Goal: Check status: Check status

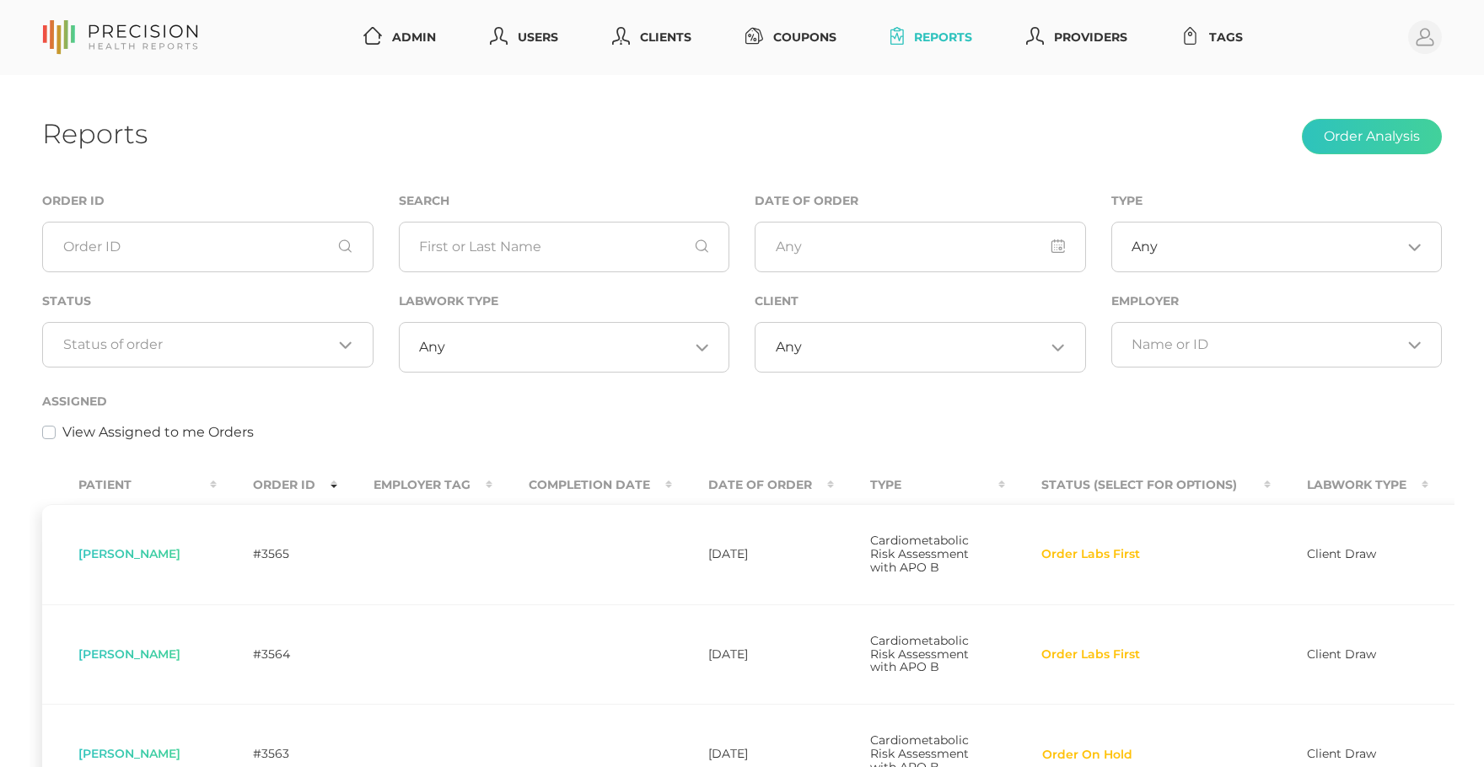
click at [252, 351] on input "Search for option" at bounding box center [198, 344] width 270 height 17
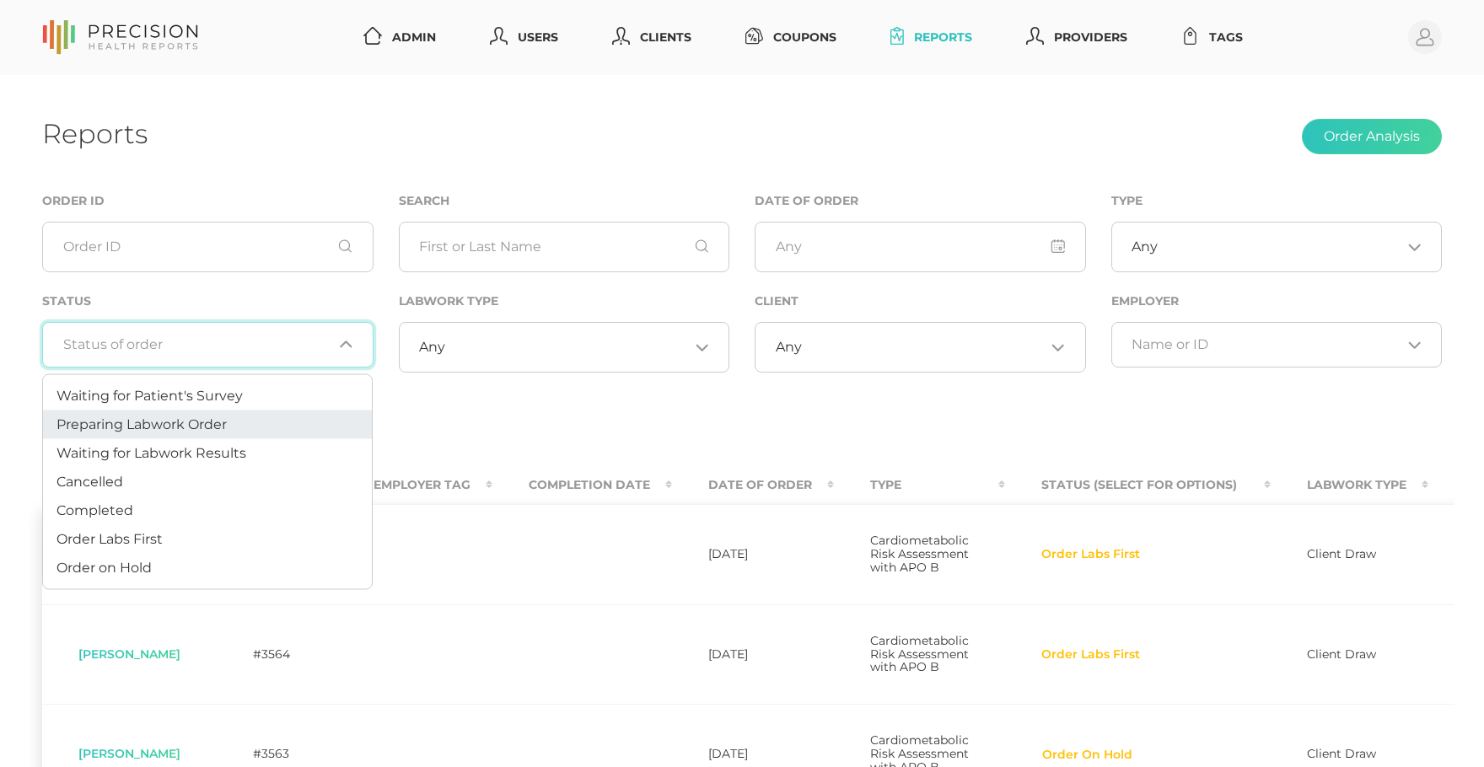
click at [212, 414] on li "Preparing Labwork Order" at bounding box center [207, 425] width 329 height 29
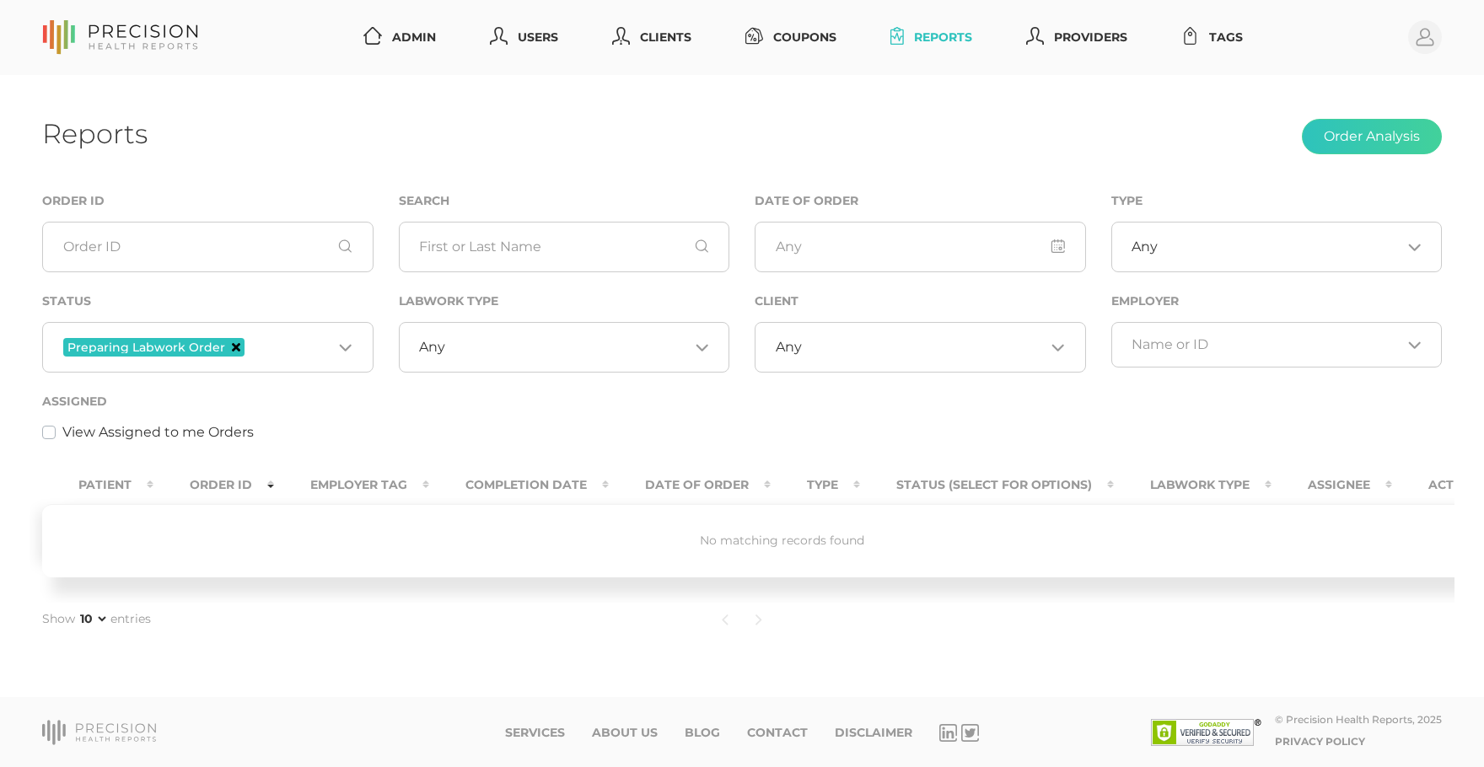
click at [234, 349] on icon "Deselect Preparing Labwork Order" at bounding box center [236, 347] width 8 height 8
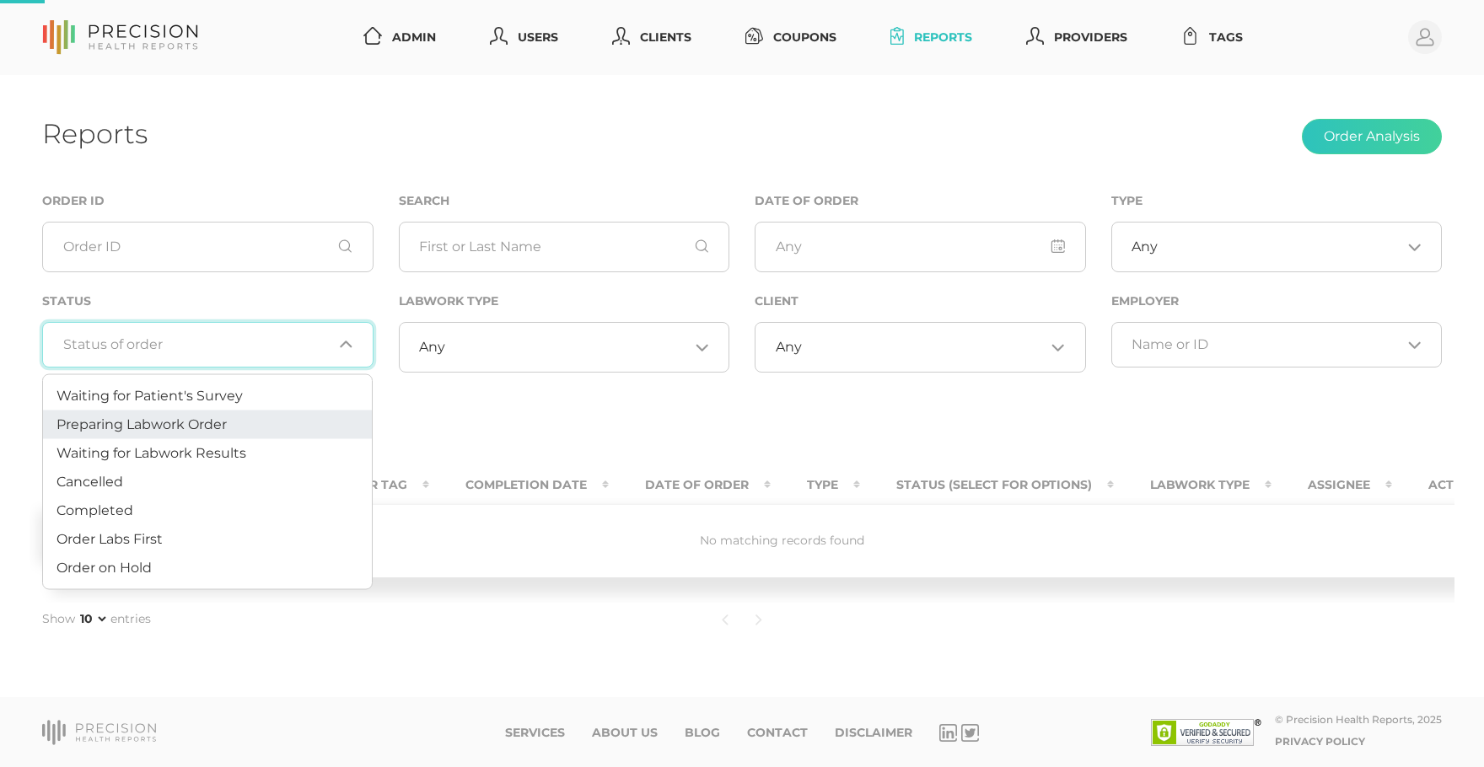
click at [234, 349] on input "Search for option" at bounding box center [198, 344] width 270 height 17
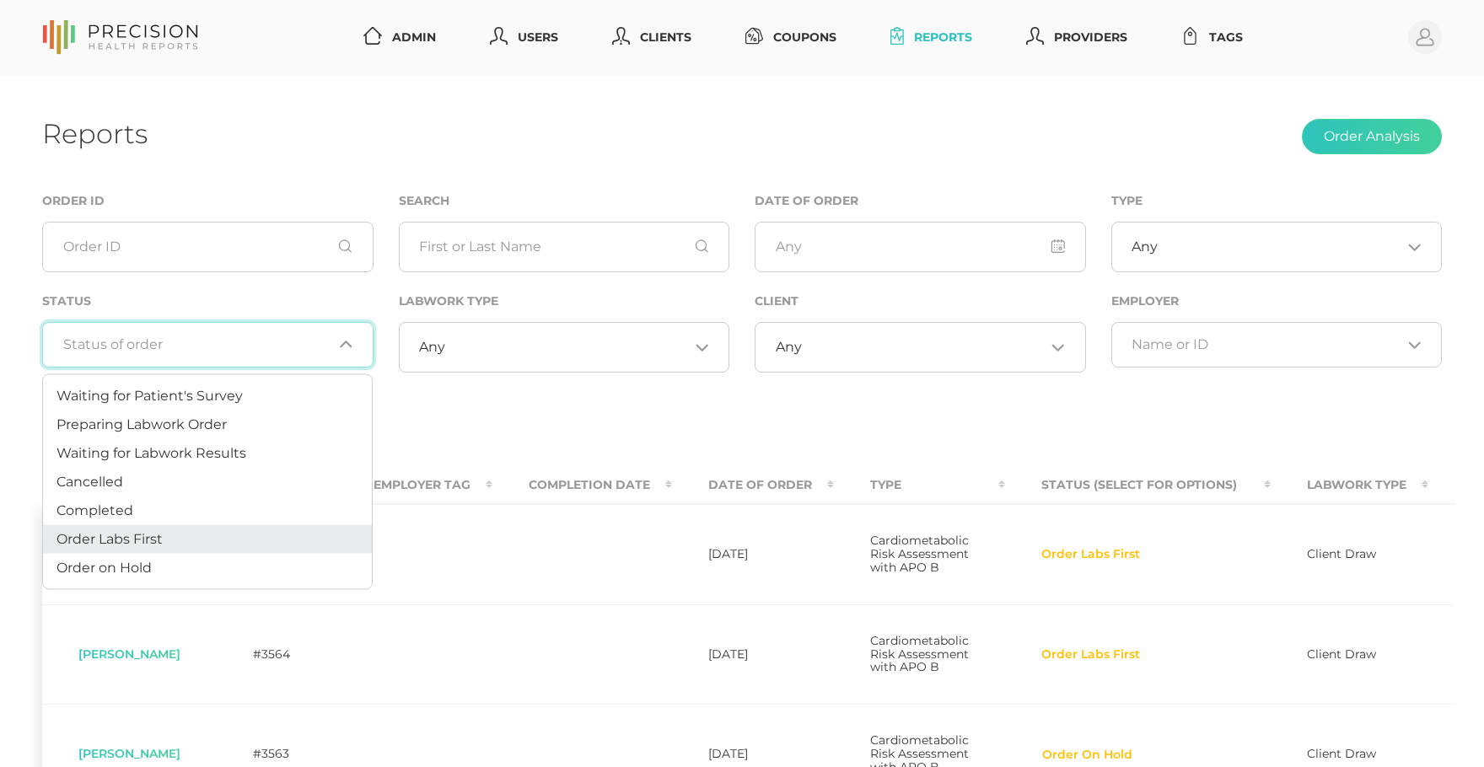
click at [156, 533] on span "Order Labs First" at bounding box center [109, 538] width 106 height 16
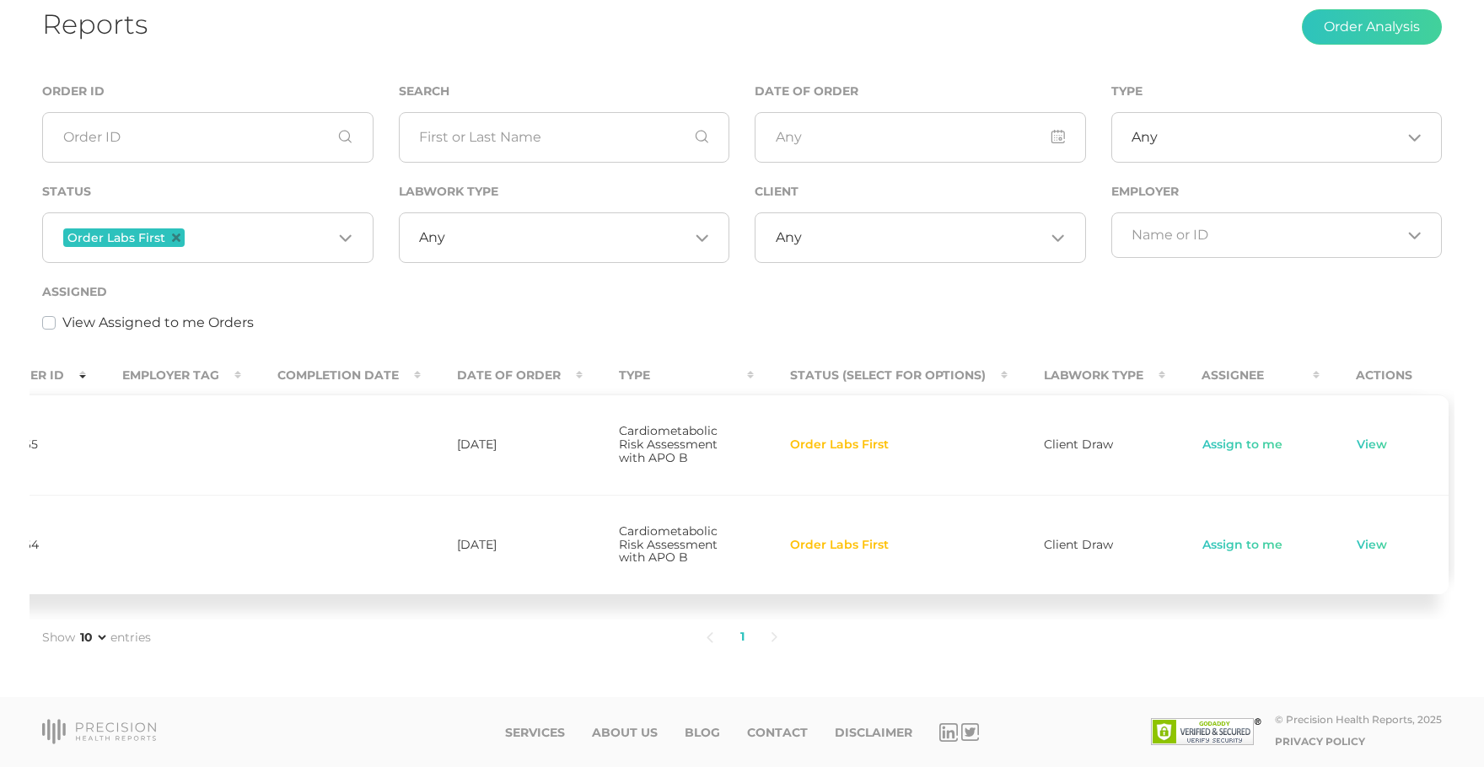
scroll to position [0, 250]
click at [1357, 437] on link "View" at bounding box center [1373, 445] width 32 height 17
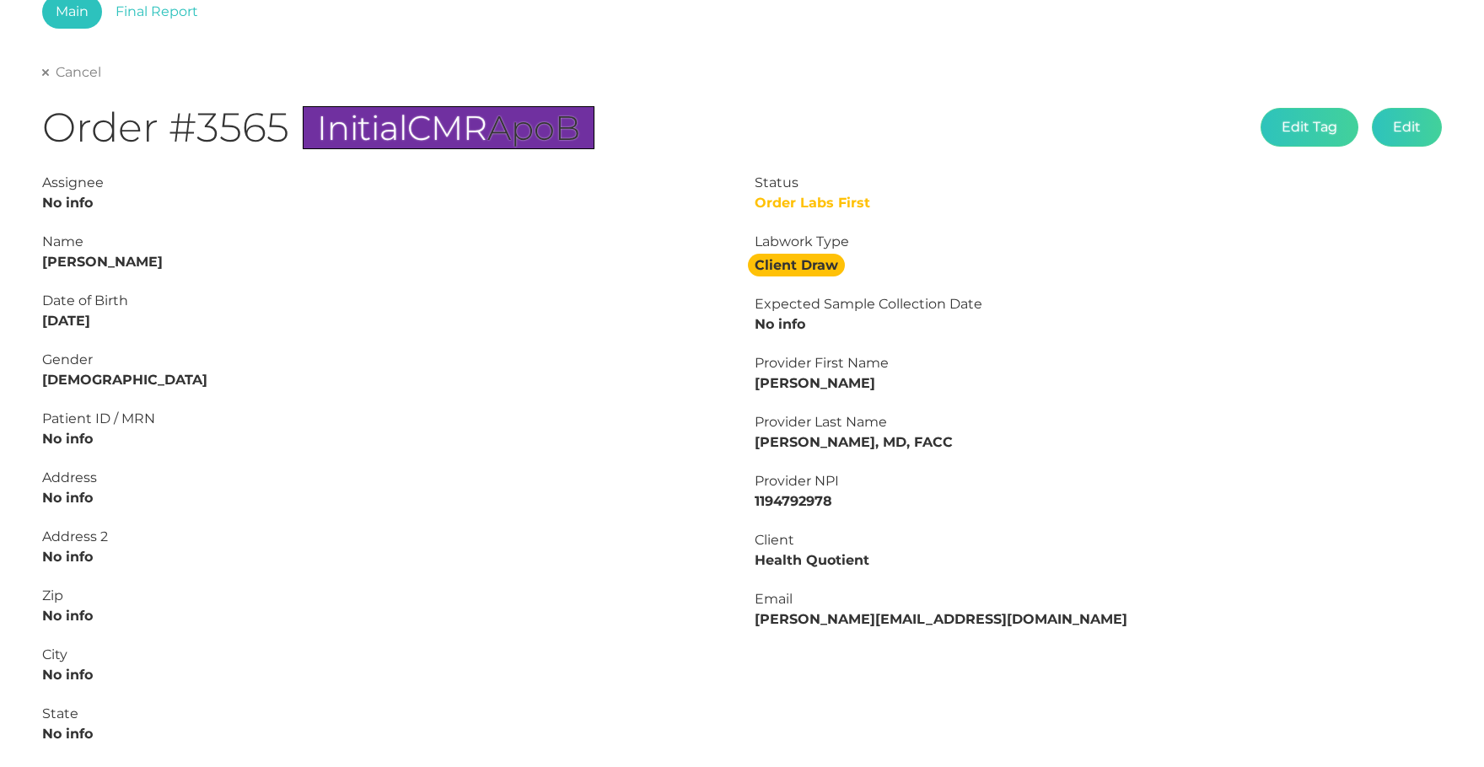
click at [83, 78] on link "Cancel" at bounding box center [71, 72] width 59 height 17
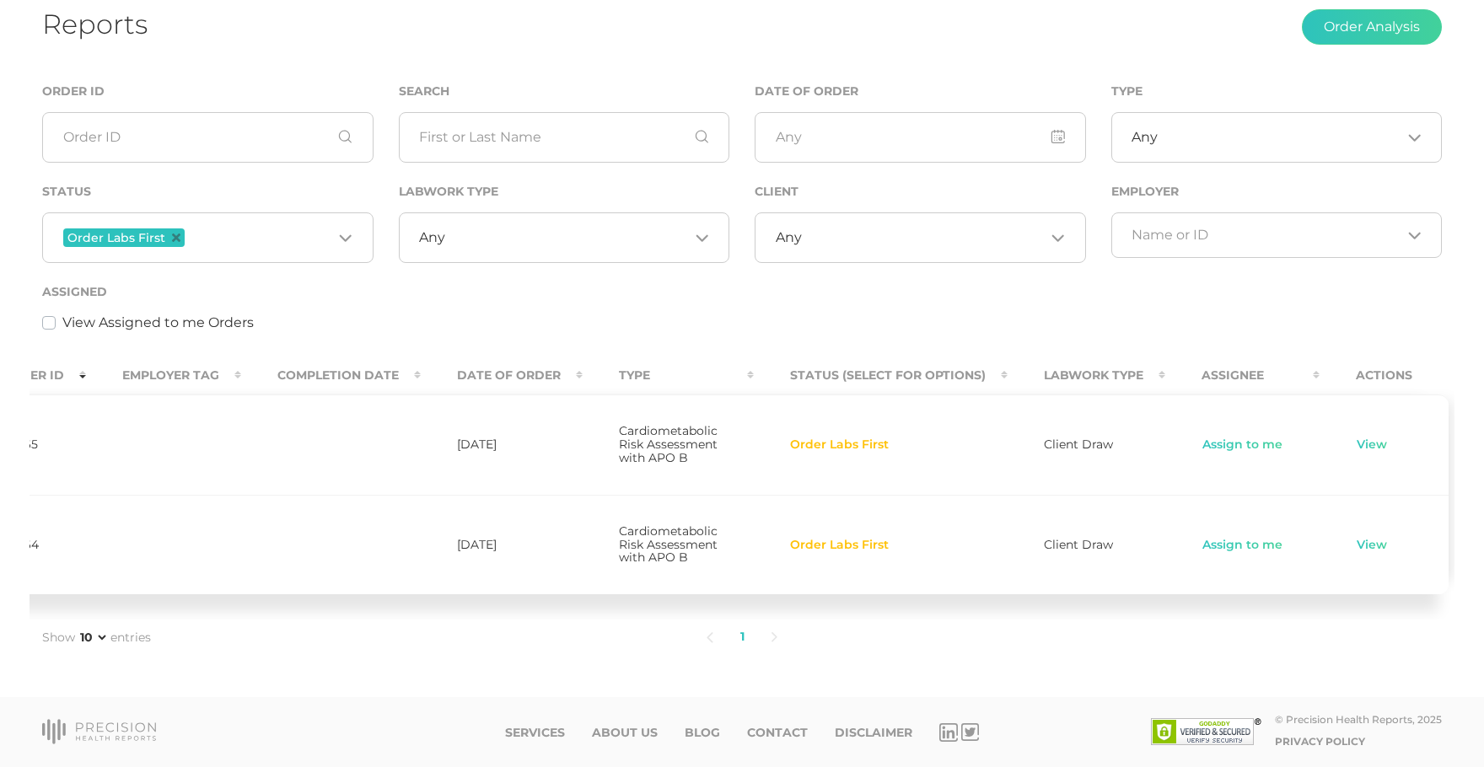
scroll to position [0, 250]
click at [1369, 559] on td "View" at bounding box center [1385, 545] width 129 height 100
click at [1368, 546] on link "View" at bounding box center [1373, 545] width 32 height 17
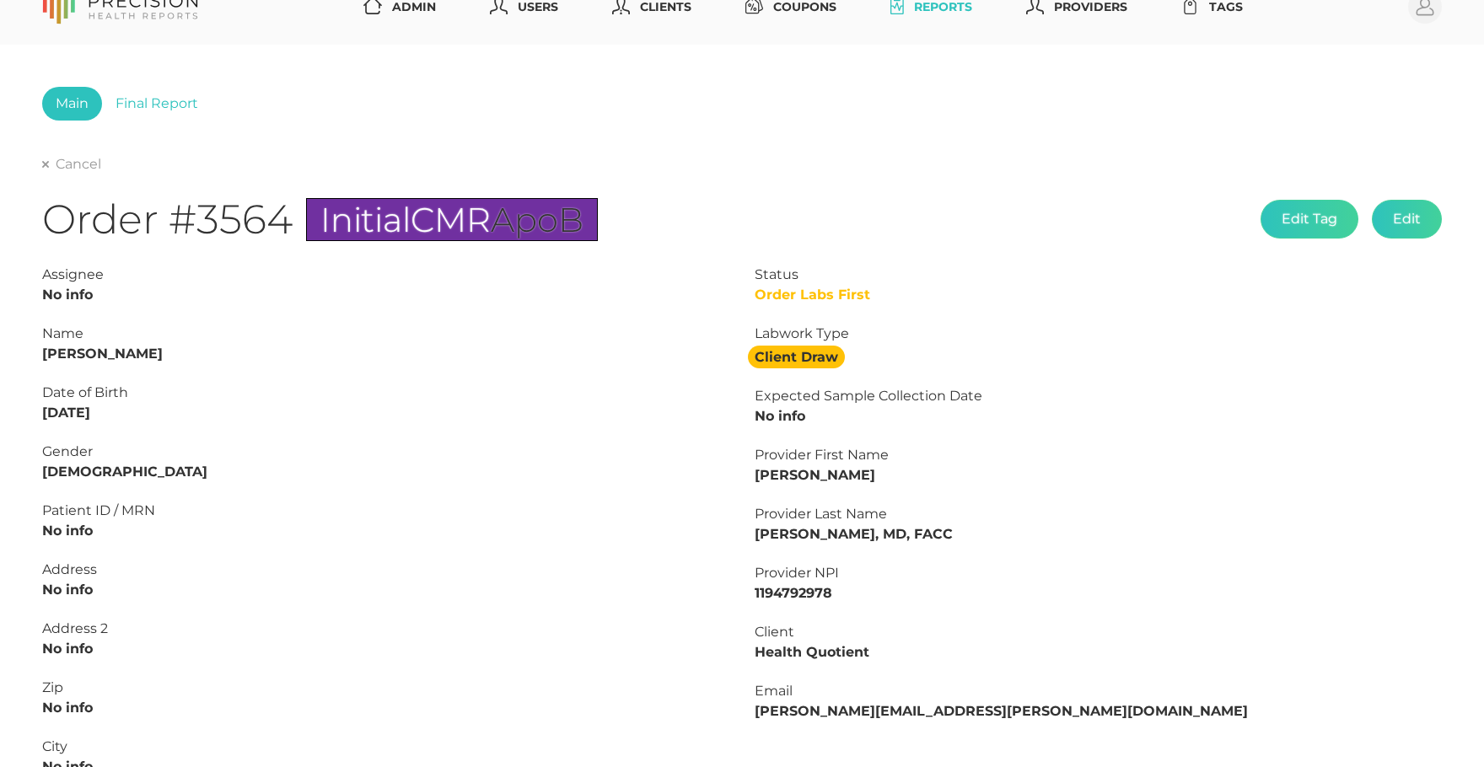
scroll to position [27, 0]
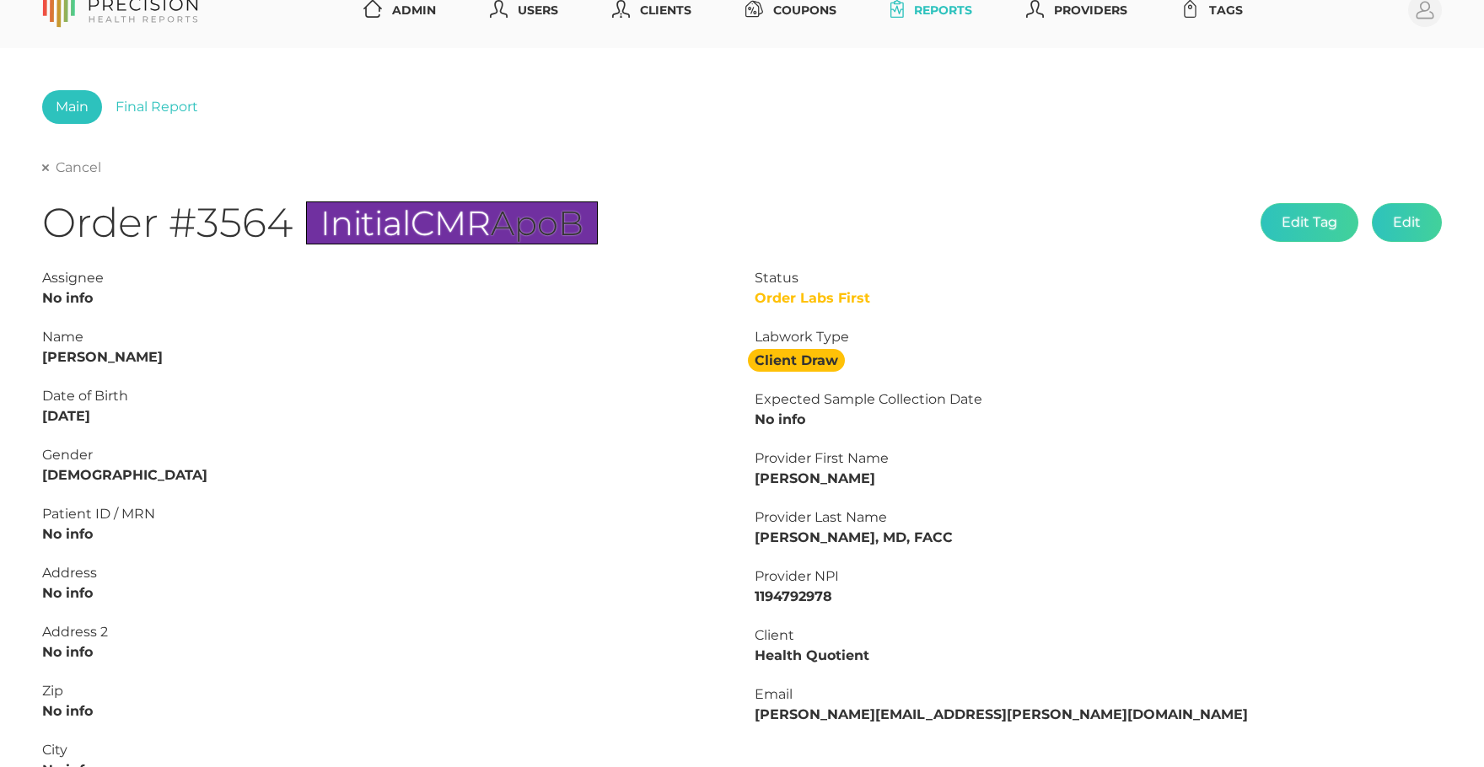
click at [72, 173] on link "Cancel" at bounding box center [71, 167] width 59 height 17
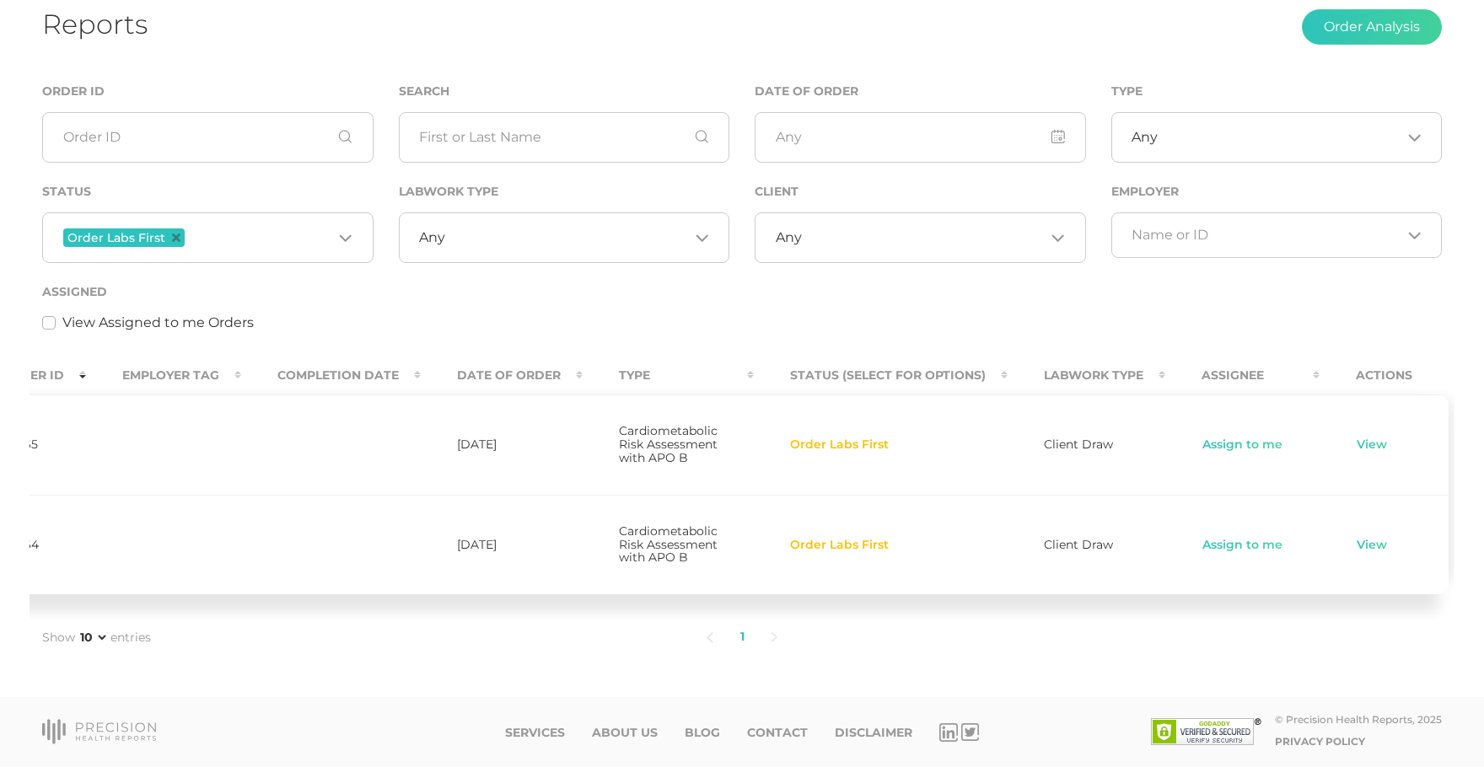
scroll to position [0, 250]
